Goal: Download file/media

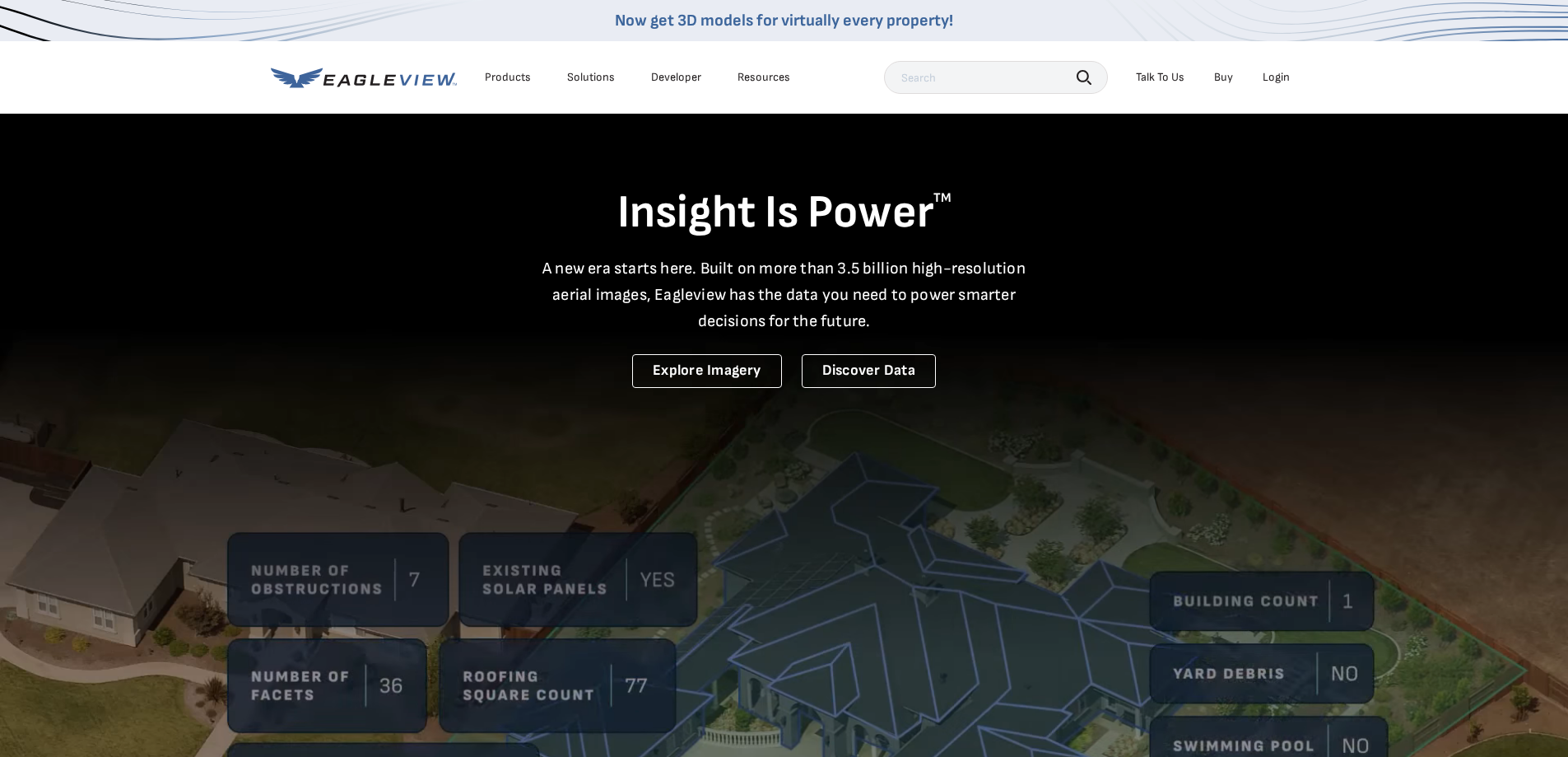
click at [1274, 75] on div "Login" at bounding box center [1276, 77] width 27 height 15
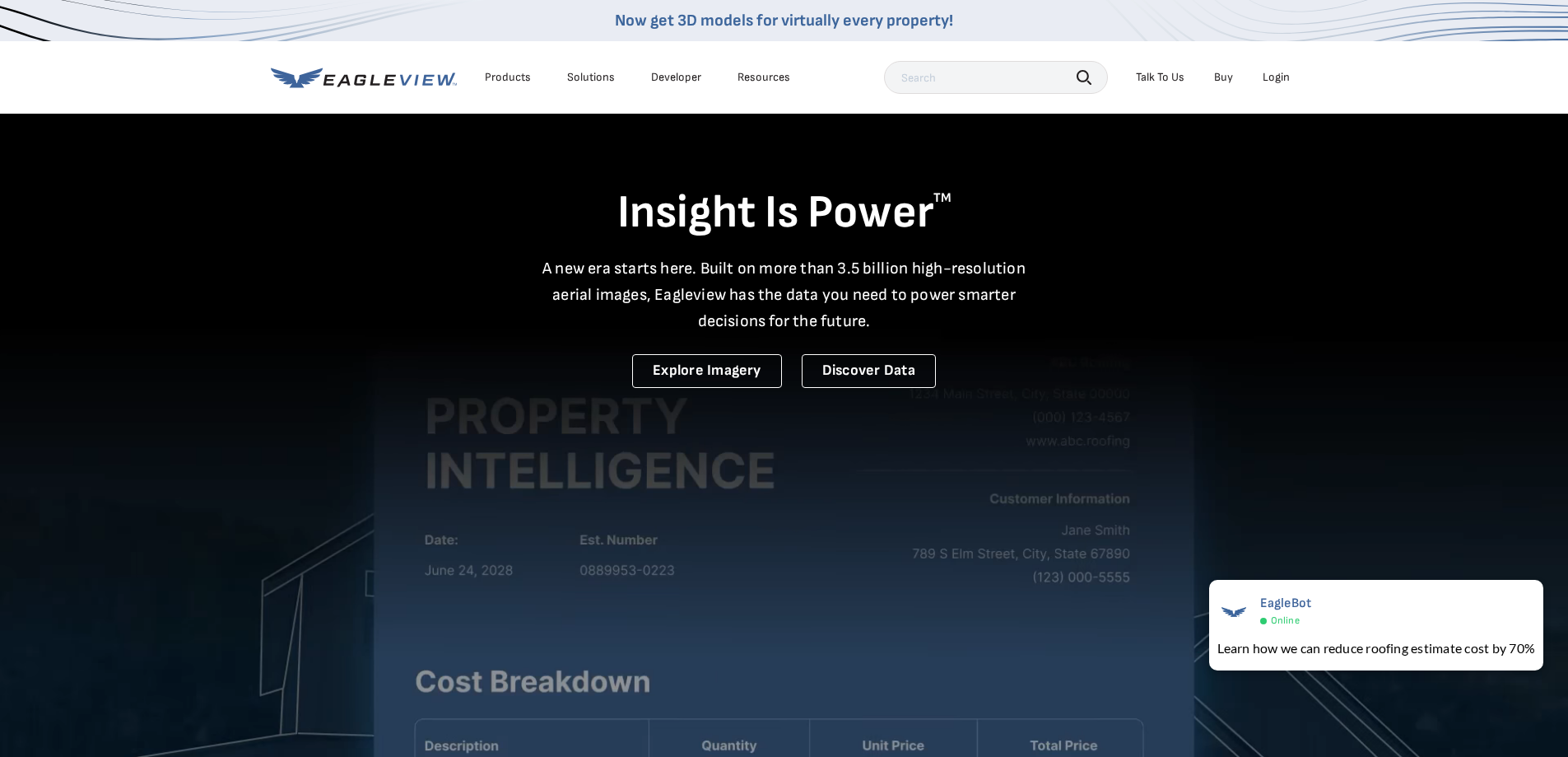
click at [1270, 73] on div "Login" at bounding box center [1276, 77] width 27 height 15
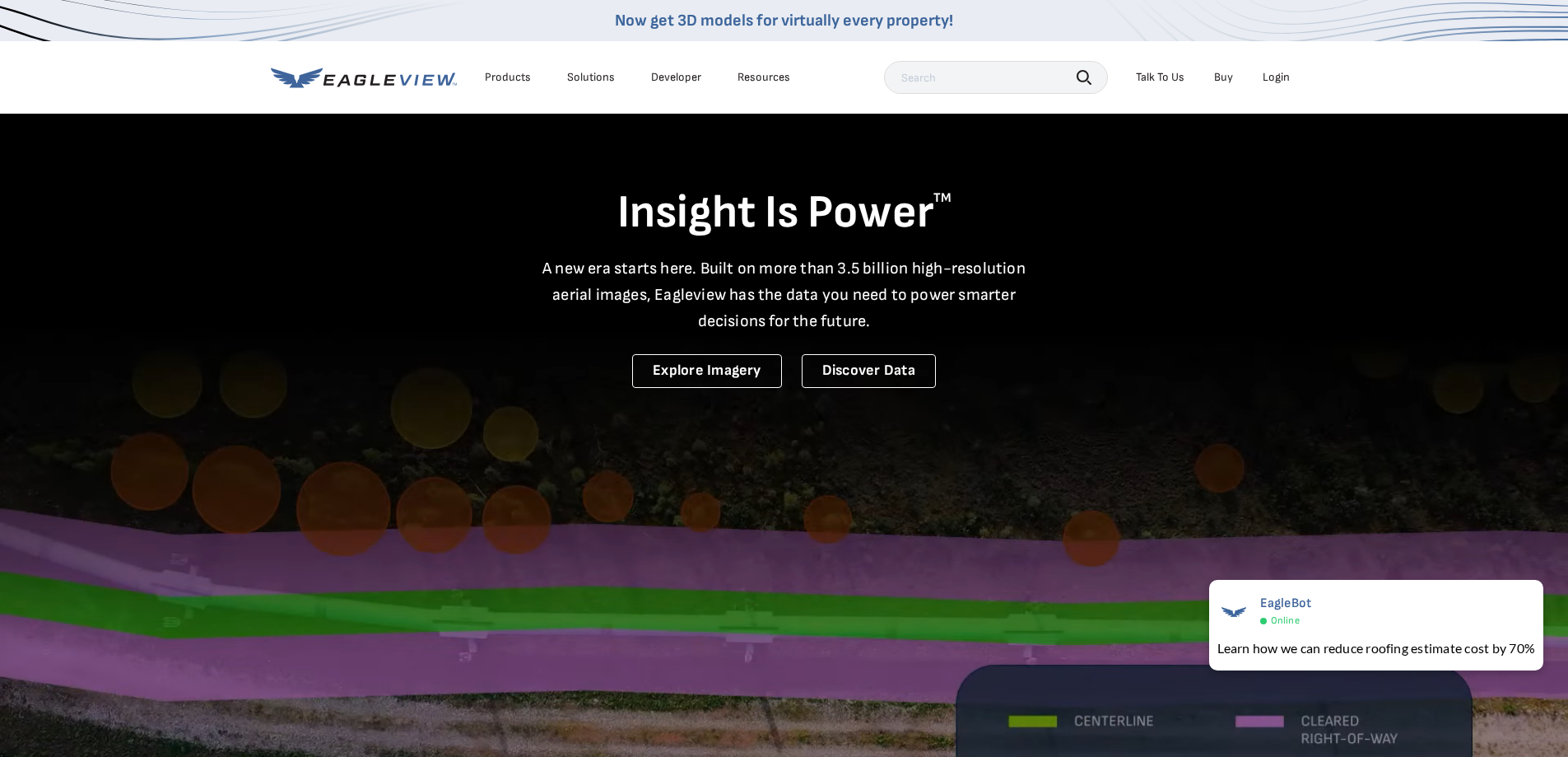
click at [1274, 70] on div "Login" at bounding box center [1276, 77] width 27 height 15
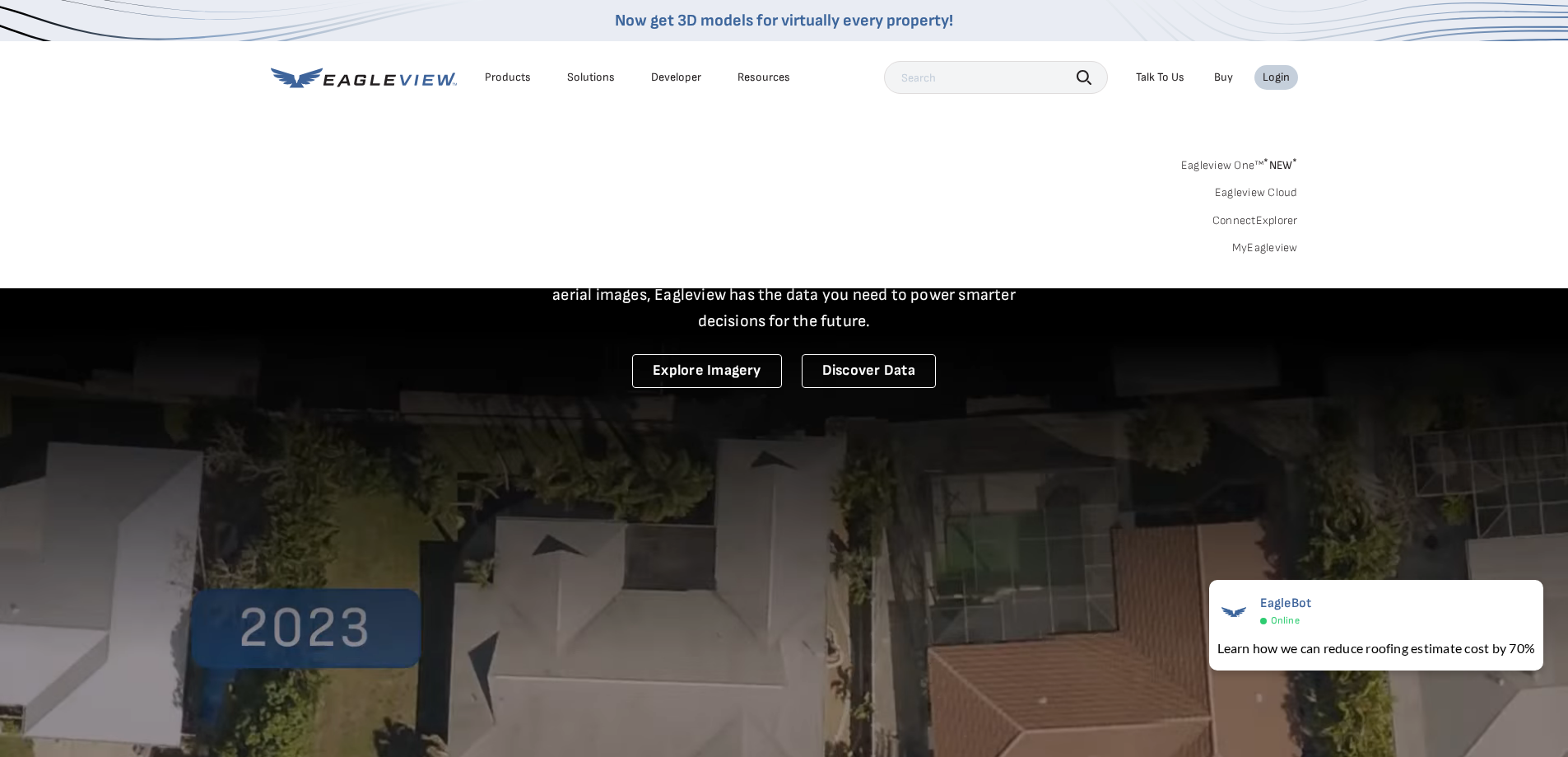
click at [1253, 247] on link "MyEagleview" at bounding box center [1265, 248] width 66 height 15
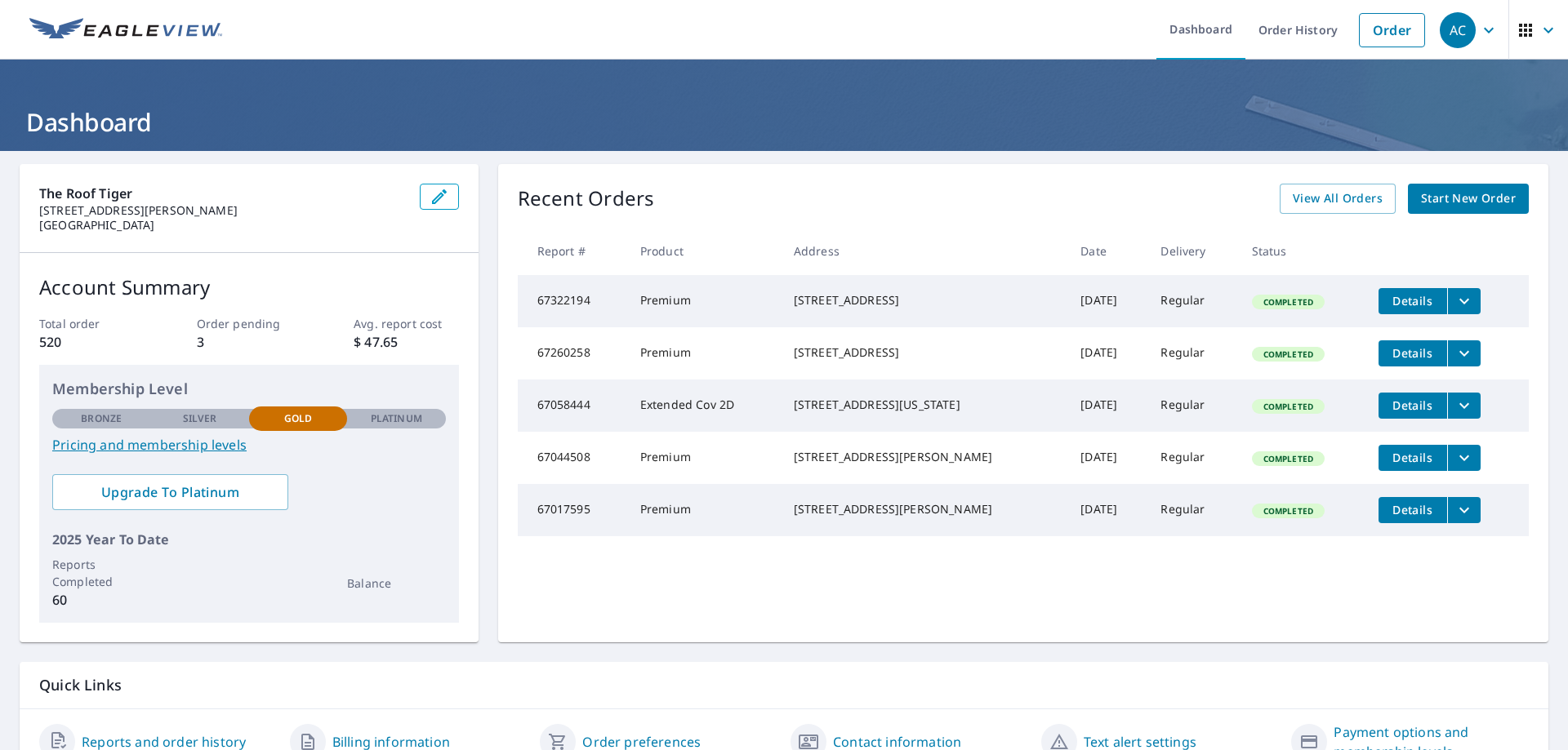
click at [1462, 523] on button "filesDropdownBtn-67017595" at bounding box center [1464, 510] width 33 height 26
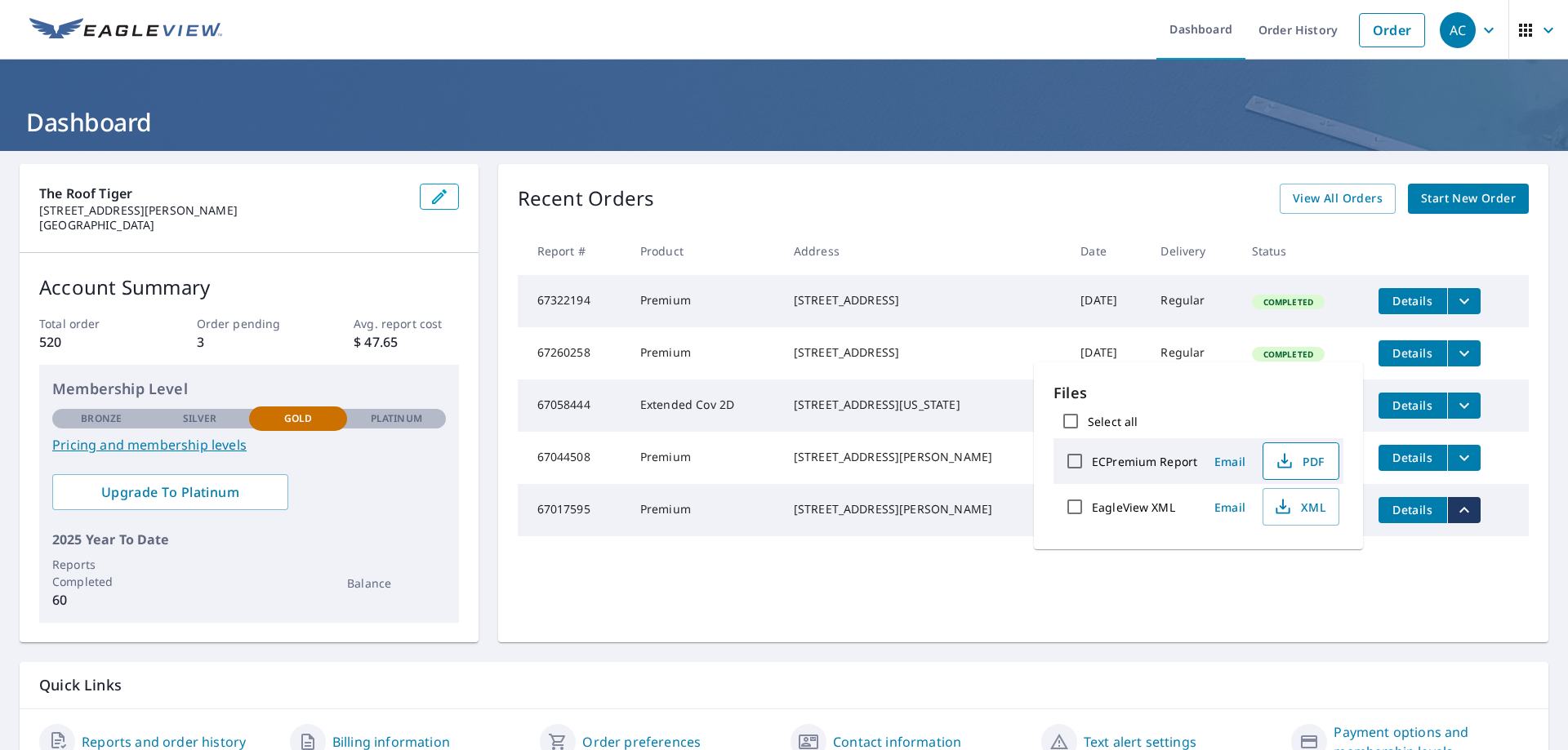
click at [1318, 461] on span "PDF" at bounding box center [1299, 460] width 53 height 19
